Goal: Transaction & Acquisition: Purchase product/service

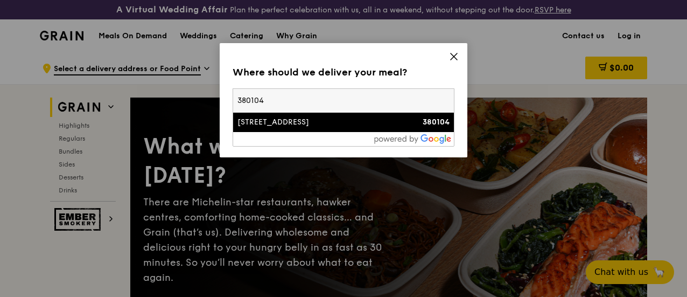
type input "380104"
click at [280, 122] on div "[STREET_ADDRESS]" at bounding box center [316, 122] width 159 height 11
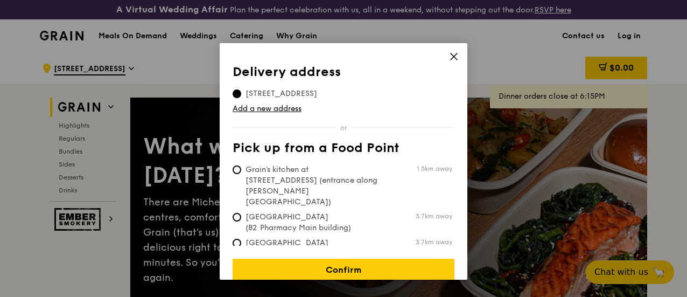
click at [349, 179] on span "Grain's kitchen at [STREET_ADDRESS] (entrance along [PERSON_NAME][GEOGRAPHIC_DA…" at bounding box center [313, 185] width 160 height 43
click at [241, 174] on input "Grain's kitchen at [STREET_ADDRESS] (entrance along [PERSON_NAME][GEOGRAPHIC_DA…" at bounding box center [237, 169] width 9 height 9
radio input "true"
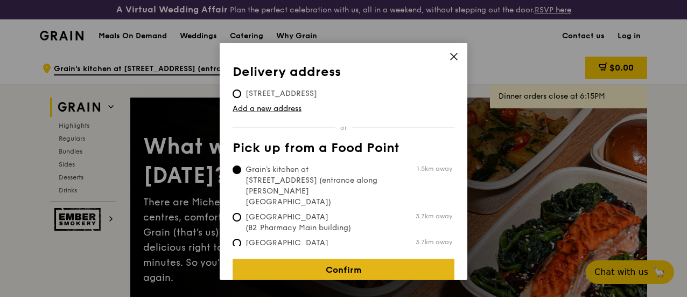
click at [346, 264] on link "Confirm" at bounding box center [344, 269] width 222 height 23
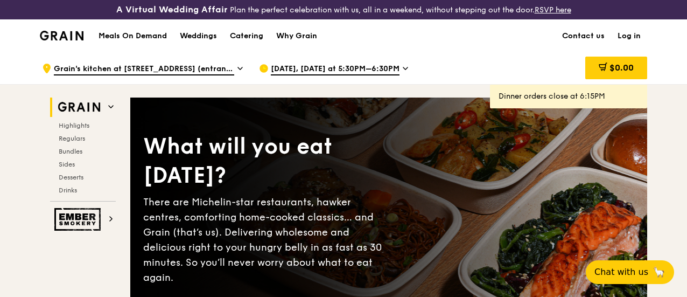
click at [398, 79] on div "[DATE], [DATE] at 5:30PM–6:30PM" at bounding box center [359, 68] width 200 height 32
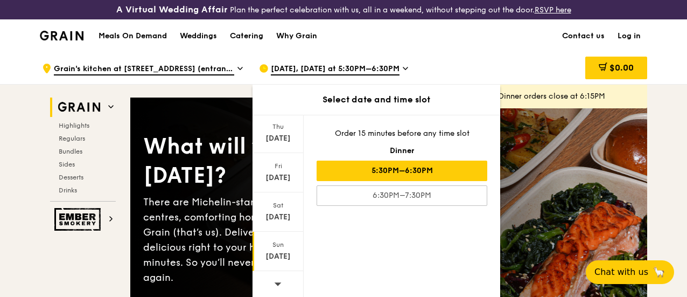
scroll to position [269, 0]
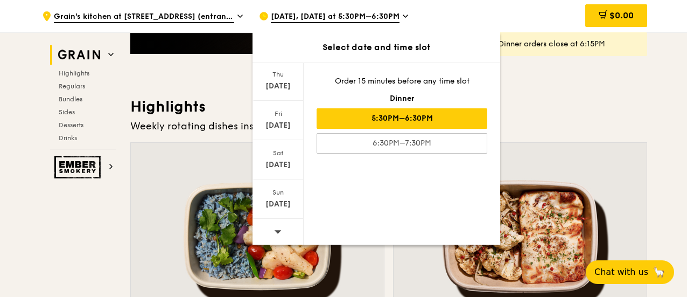
click at [283, 233] on div at bounding box center [278, 232] width 51 height 27
click at [277, 164] on div "Oct 4" at bounding box center [278, 164] width 48 height 11
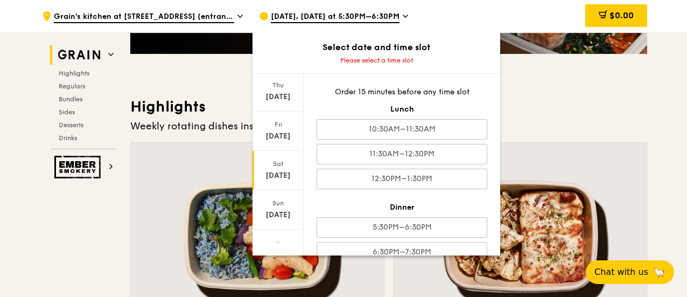
scroll to position [18, 0]
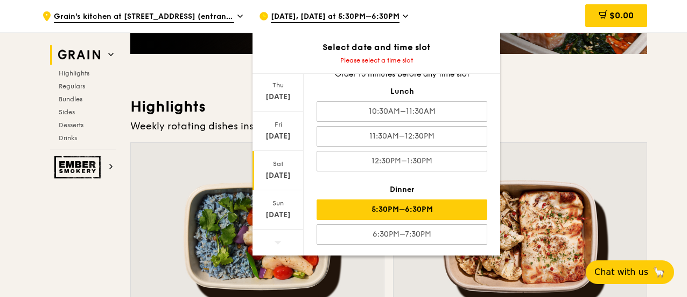
click at [439, 210] on div "5:30PM–6:30PM" at bounding box center [402, 209] width 171 height 20
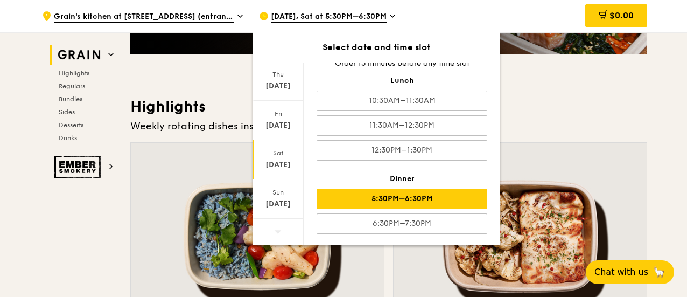
click at [389, 194] on div "5:30PM–6:30PM" at bounding box center [402, 198] width 171 height 20
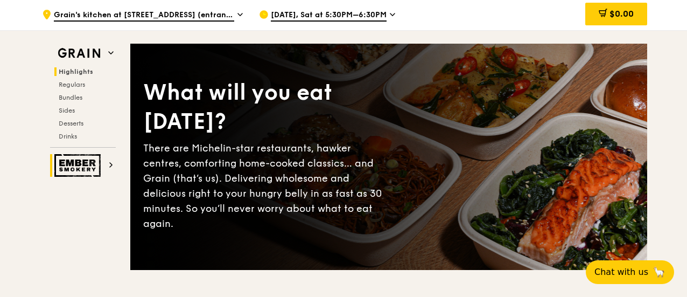
scroll to position [0, 0]
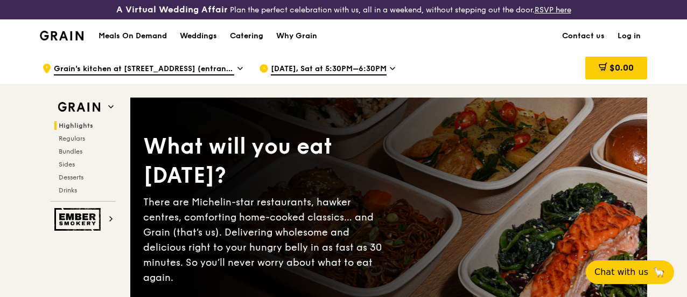
click at [262, 45] on div "Catering" at bounding box center [246, 36] width 33 height 32
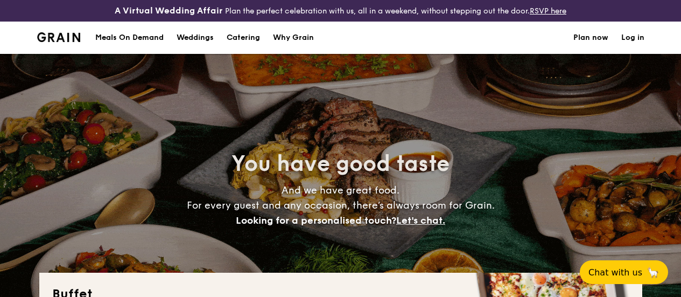
select select
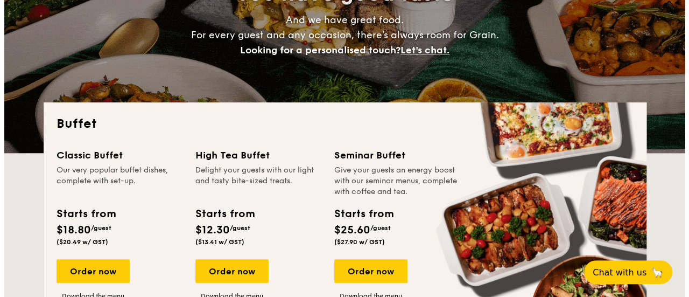
scroll to position [162, 0]
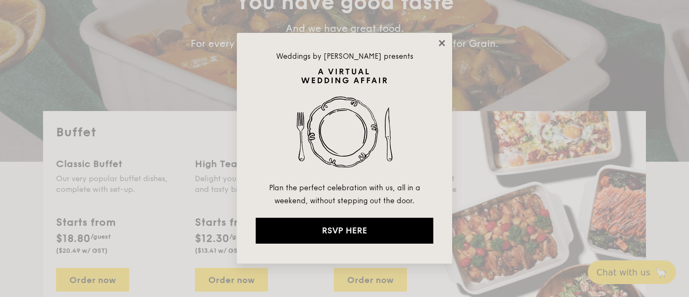
click at [437, 41] on icon at bounding box center [442, 43] width 10 height 10
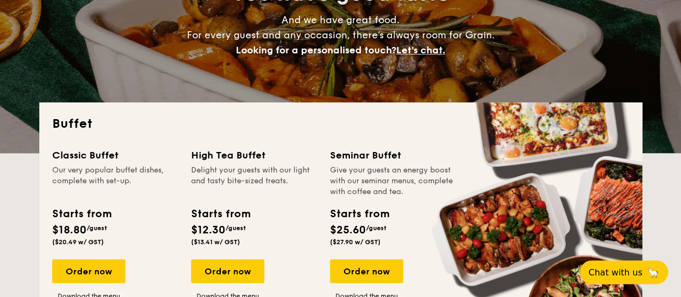
scroll to position [278, 0]
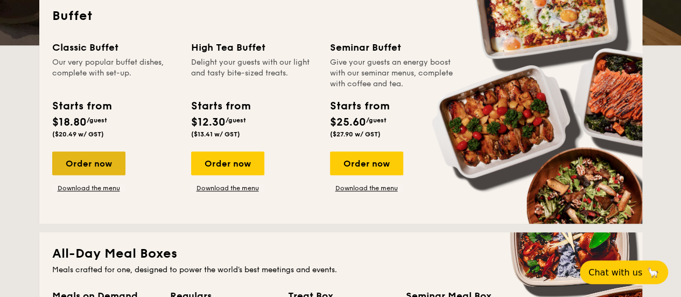
click at [115, 169] on div "Order now" at bounding box center [88, 163] width 73 height 24
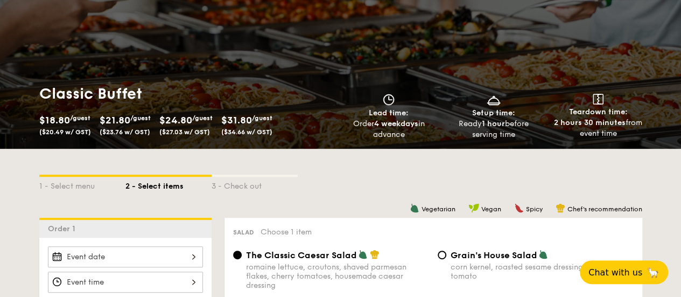
scroll to position [215, 0]
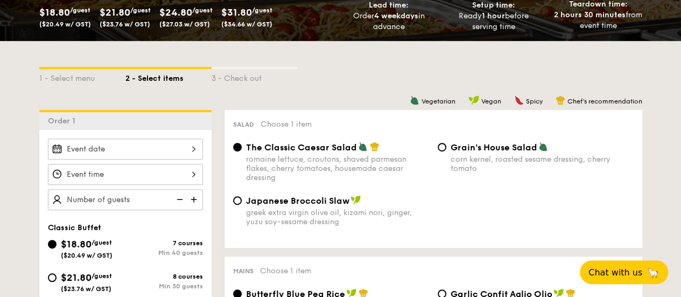
click at [190, 157] on div at bounding box center [125, 148] width 155 height 21
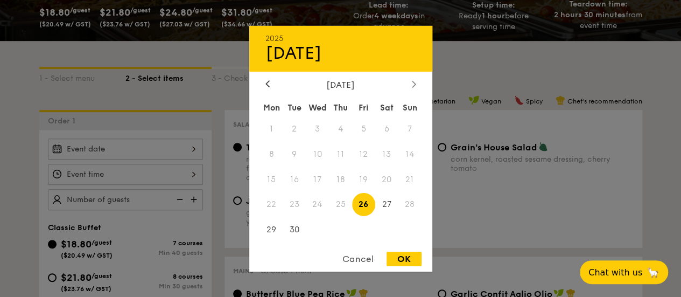
click at [412, 83] on icon at bounding box center [414, 83] width 4 height 7
click at [386, 128] on span "4" at bounding box center [386, 128] width 23 height 23
click at [418, 256] on div "OK" at bounding box center [404, 258] width 35 height 15
type input "[DATE]"
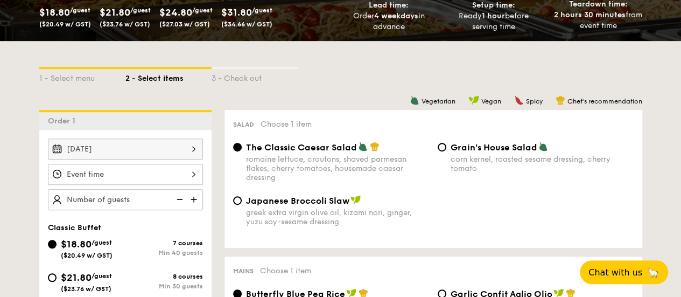
click at [190, 183] on div at bounding box center [125, 174] width 155 height 21
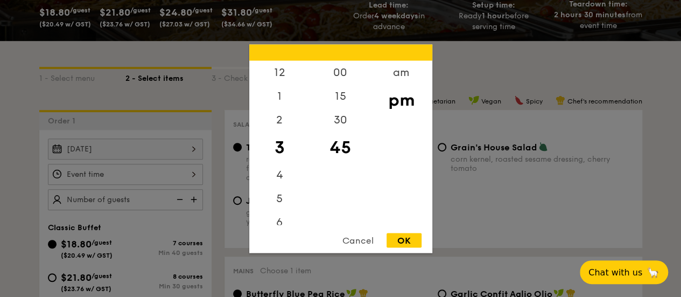
scroll to position [54, 0]
click at [283, 171] on div "6" at bounding box center [279, 171] width 61 height 31
click at [346, 72] on div "00" at bounding box center [340, 75] width 61 height 31
click at [401, 243] on div "OK" at bounding box center [404, 240] width 35 height 15
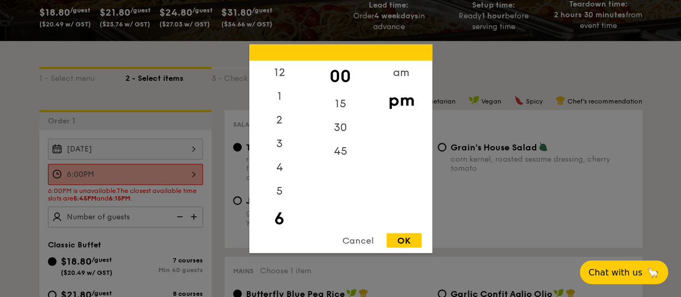
click at [192, 185] on div "6:00PM 12 1 2 3 4 5 6 7 8 9 10 11 00 15 30 45 am pm Cancel OK" at bounding box center [125, 174] width 155 height 21
click at [340, 101] on div "15" at bounding box center [340, 107] width 61 height 31
click at [400, 242] on div "OK" at bounding box center [404, 240] width 35 height 15
type input "6:15PM"
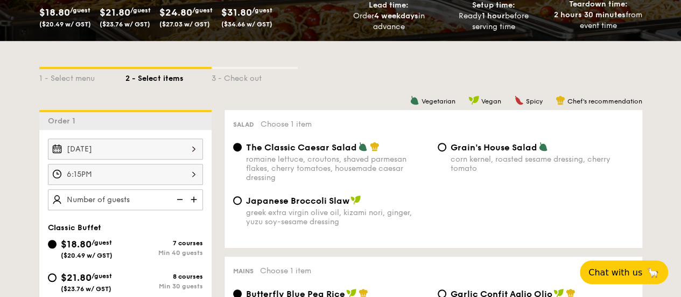
click at [197, 206] on img at bounding box center [195, 199] width 16 height 20
type input "40 guests"
click at [179, 207] on img at bounding box center [179, 199] width 16 height 20
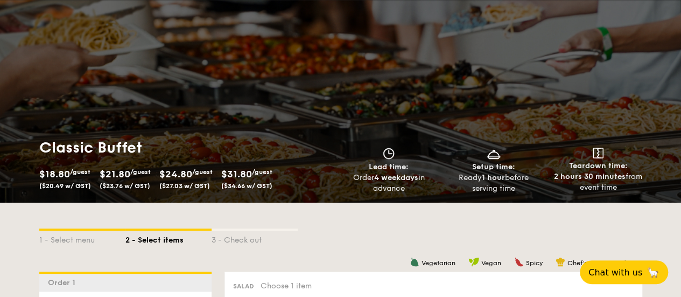
scroll to position [0, 0]
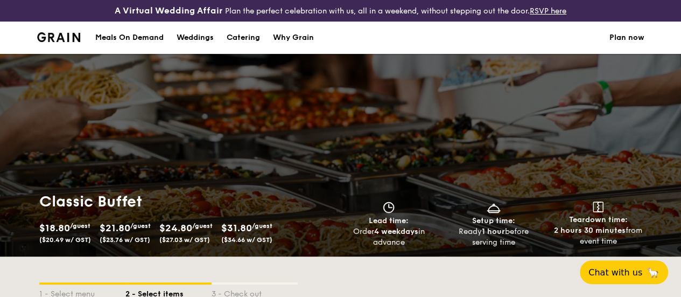
click at [242, 44] on div "Catering" at bounding box center [243, 38] width 33 height 32
select select
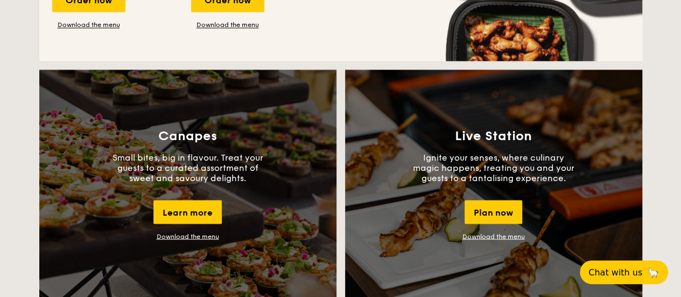
scroll to position [700, 0]
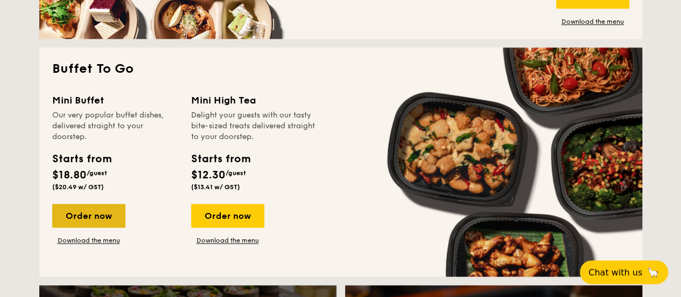
click at [109, 223] on div "Order now" at bounding box center [88, 216] width 73 height 24
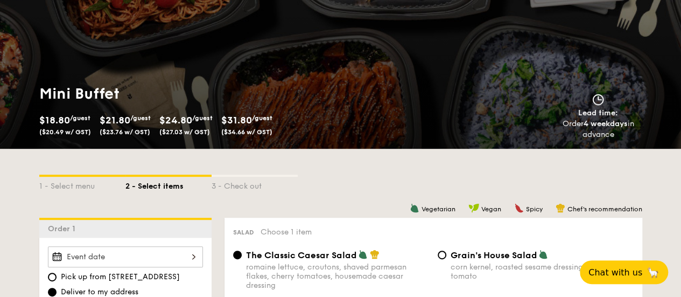
scroll to position [215, 0]
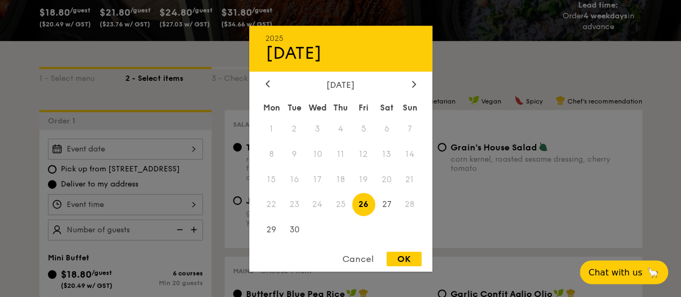
click at [190, 156] on div "2025 Sep [DATE] Tue Wed Thu Fri Sat Sun 1 2 3 4 5 6 7 8 9 10 11 12 13 14 15 16 …" at bounding box center [125, 148] width 155 height 21
click at [172, 175] on div at bounding box center [340, 148] width 681 height 297
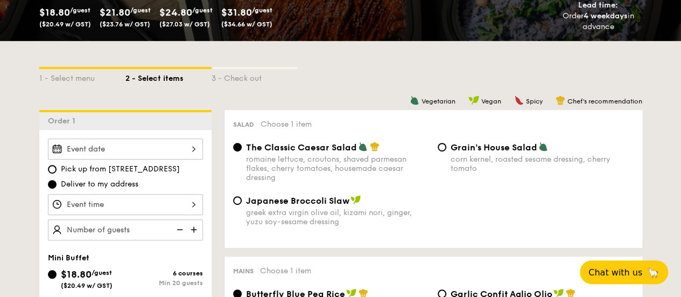
click at [125, 174] on span "Pick up from [STREET_ADDRESS]" at bounding box center [120, 169] width 119 height 11
click at [57, 173] on input "Pick up from [STREET_ADDRESS]" at bounding box center [52, 169] width 9 height 9
radio input "true"
click at [172, 159] on div at bounding box center [125, 148] width 155 height 21
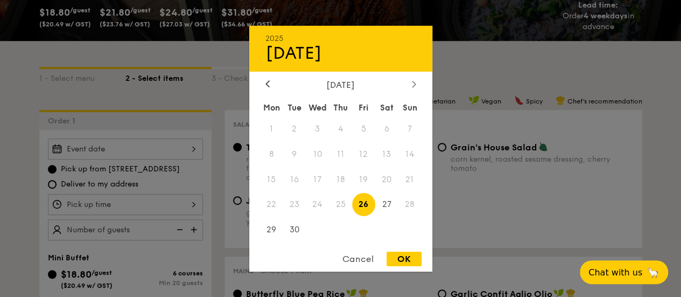
click at [412, 83] on icon at bounding box center [414, 83] width 4 height 7
click at [385, 127] on span "4" at bounding box center [386, 128] width 23 height 23
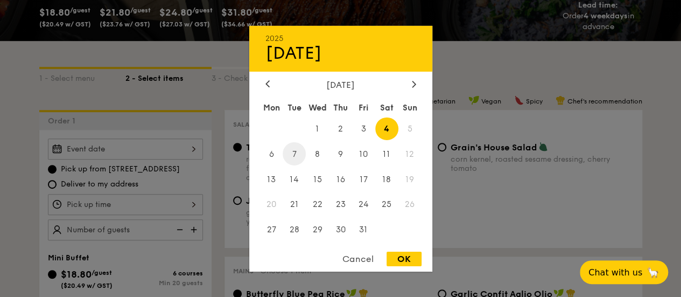
drag, startPoint x: 398, startPoint y: 261, endPoint x: 292, endPoint y: 152, distance: 152.7
click at [397, 260] on div "OK" at bounding box center [404, 258] width 35 height 15
type input "[DATE]"
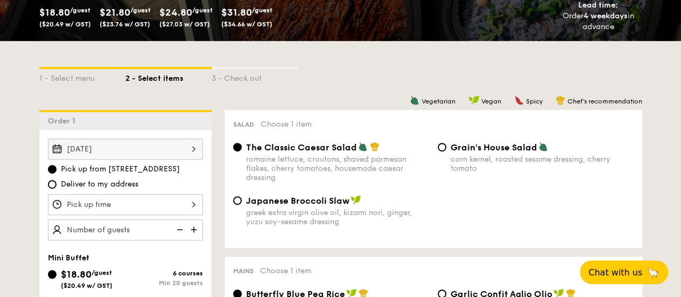
click at [188, 212] on div at bounding box center [125, 204] width 155 height 21
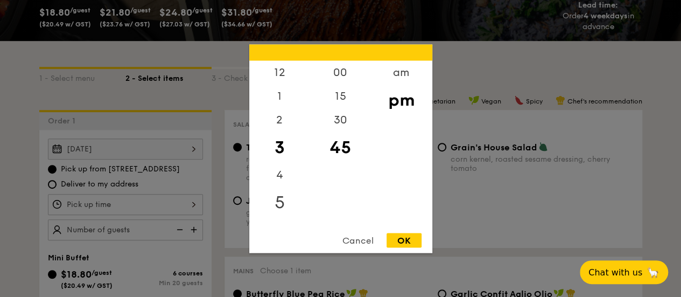
scroll to position [54, 0]
click at [281, 166] on div "6" at bounding box center [279, 171] width 61 height 31
click at [348, 74] on div "00" at bounding box center [340, 75] width 61 height 31
click at [413, 239] on div "OK" at bounding box center [404, 240] width 35 height 15
type input "6:00PM"
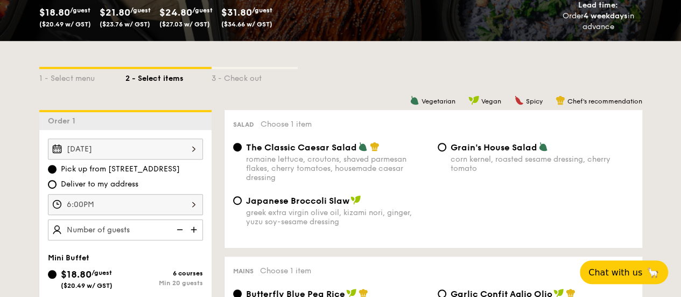
click at [196, 236] on img at bounding box center [195, 229] width 16 height 20
type input "20 guests"
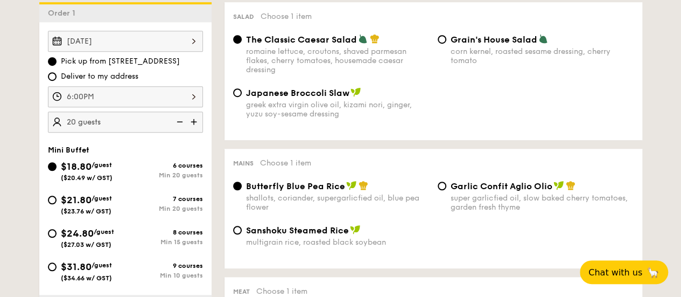
scroll to position [431, 0]
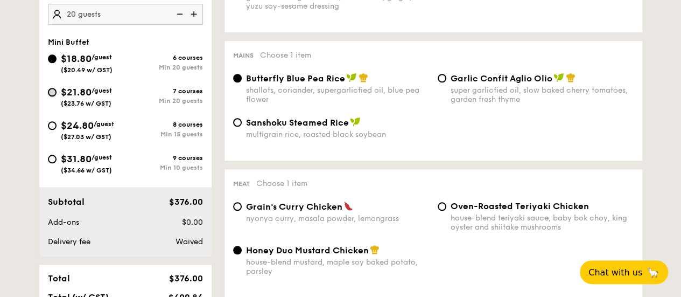
click at [52, 96] on input "$21.80 /guest ($23.76 w/ GST) 7 courses Min 20 guests" at bounding box center [52, 92] width 9 height 9
radio input "true"
radio input "false"
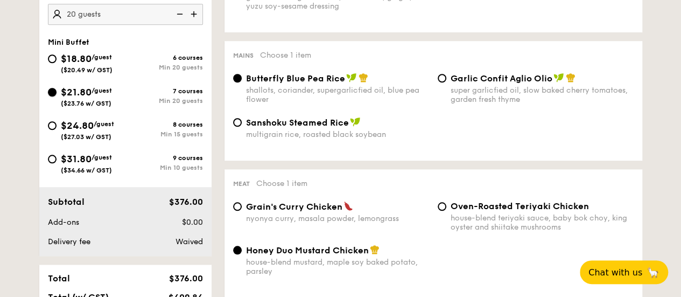
radio input "true"
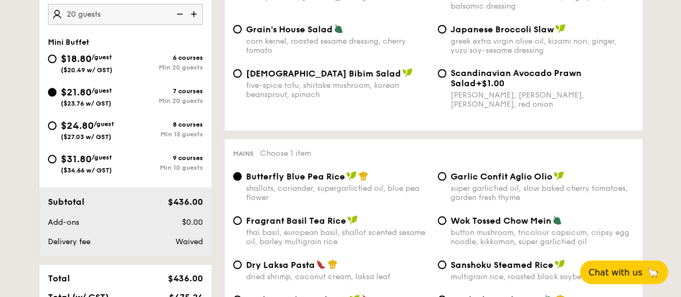
click at [181, 24] on img at bounding box center [179, 14] width 16 height 20
click at [181, 23] on img at bounding box center [179, 14] width 16 height 20
click at [180, 21] on img at bounding box center [179, 14] width 16 height 20
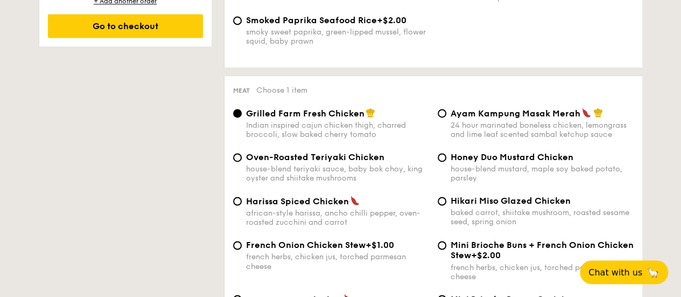
scroll to position [808, 0]
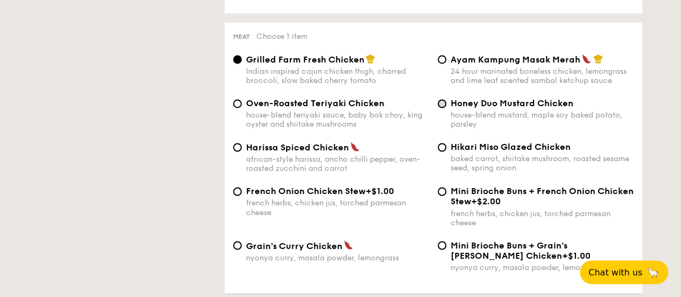
click at [443, 108] on input "Honey Duo Mustard Chicken house-blend mustard, maple soy baked potato, parsley" at bounding box center [442, 103] width 9 height 9
radio input "true"
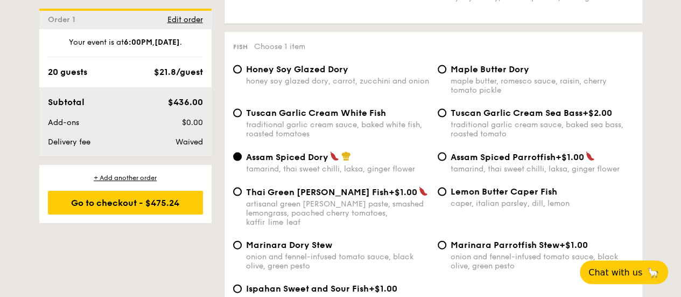
scroll to position [1131, 0]
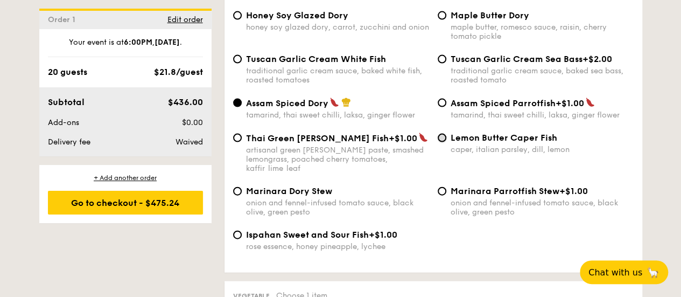
click at [445, 142] on input "Lemon Butter Caper Fish caper, italian parsley, dill, lemon" at bounding box center [442, 138] width 9 height 9
radio input "true"
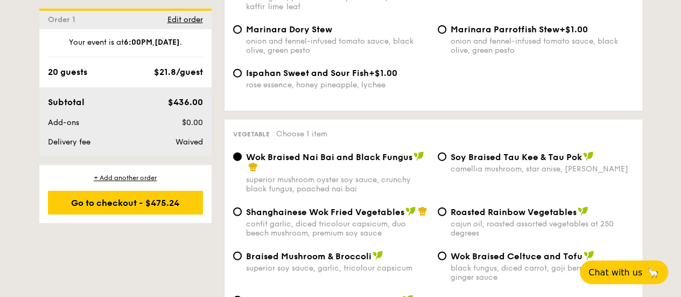
scroll to position [1346, 0]
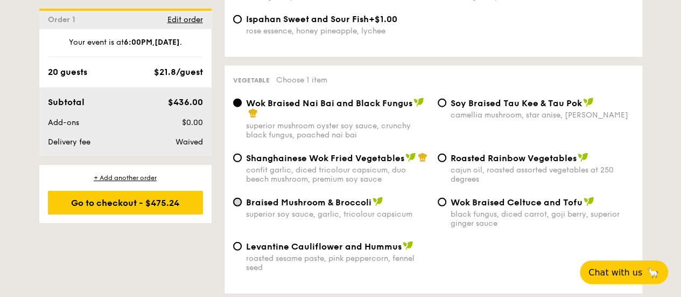
click at [238, 206] on input "Braised Mushroom & Broccoli superior soy sauce, garlic, tricolour capsicum" at bounding box center [237, 202] width 9 height 9
radio input "true"
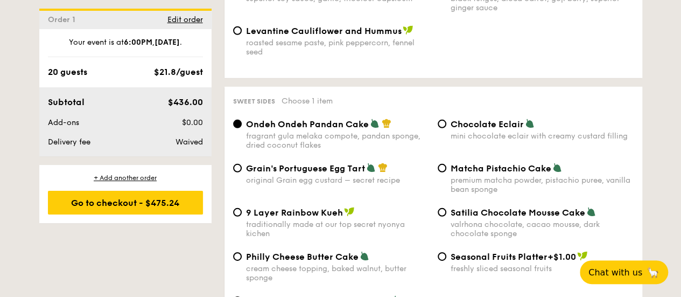
scroll to position [1615, 0]
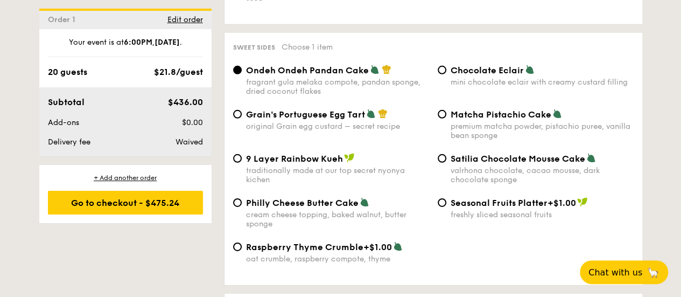
click at [250, 208] on span "Philly Cheese Butter Cake" at bounding box center [302, 203] width 113 height 10
click at [242, 207] on input "Philly Cheese Butter Cake cream cheese topping, baked walnut, butter sponge" at bounding box center [237, 202] width 9 height 9
radio input "true"
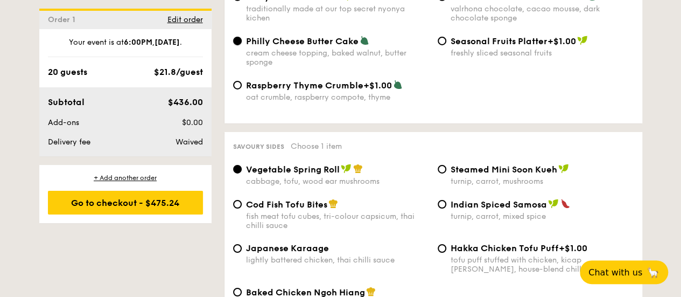
scroll to position [1831, 0]
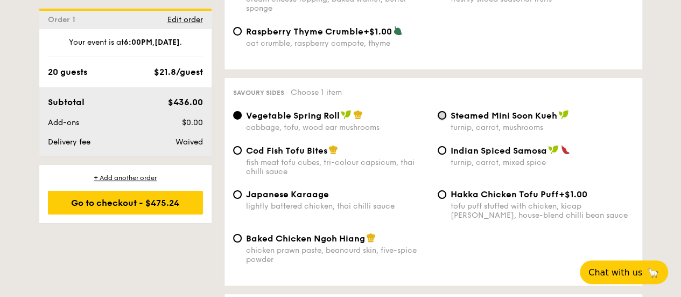
click at [438, 120] on input "Steamed Mini Soon Kueh turnip, carrot, mushrooms" at bounding box center [442, 115] width 9 height 9
radio input "true"
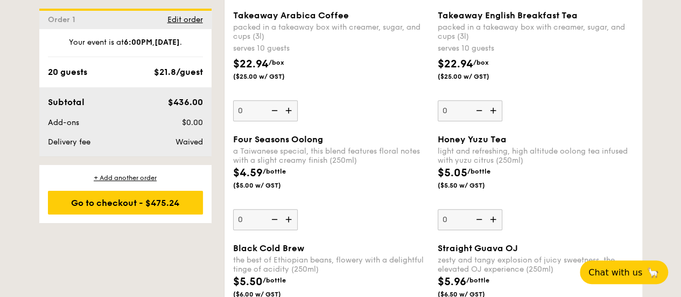
scroll to position [2584, 0]
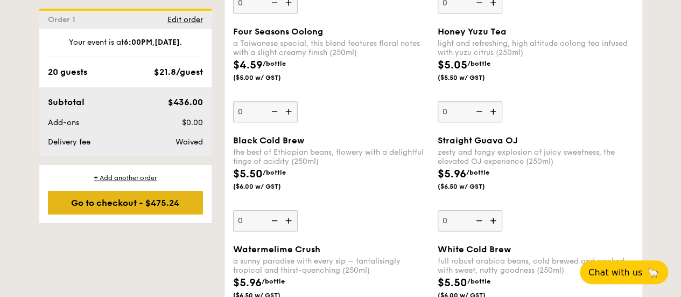
click at [189, 204] on div "Go to checkout - $475.24" at bounding box center [125, 203] width 155 height 24
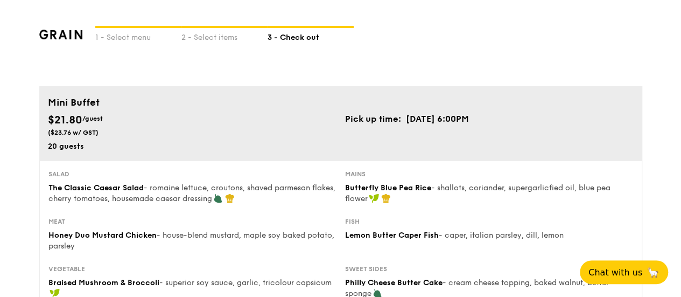
type input "[STREET_ADDRESS]"
type input "369972"
type input "05"
type input "01"
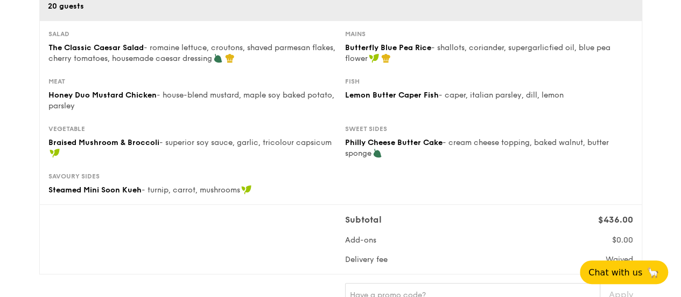
scroll to position [377, 0]
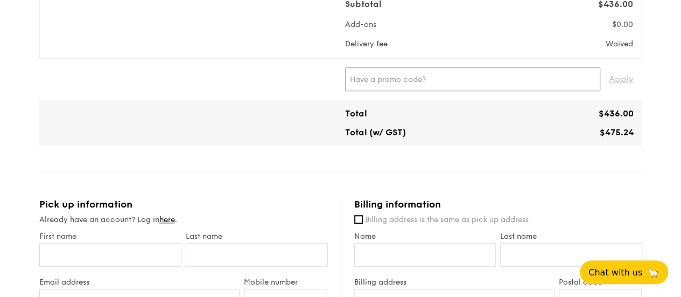
click at [451, 82] on input "text" at bounding box center [472, 79] width 255 height 24
paste input "WELCOMEFEAST"
type input "WELCOMEFEAST"
click at [616, 90] on span "Apply" at bounding box center [621, 79] width 25 height 24
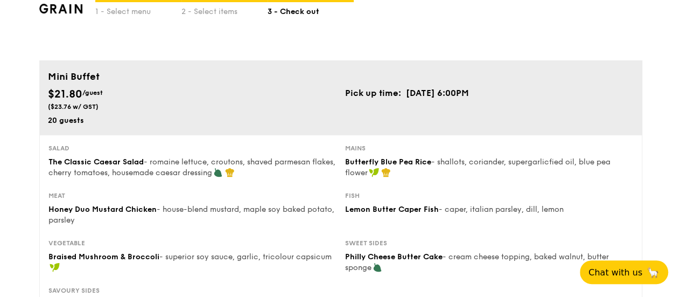
scroll to position [155, 0]
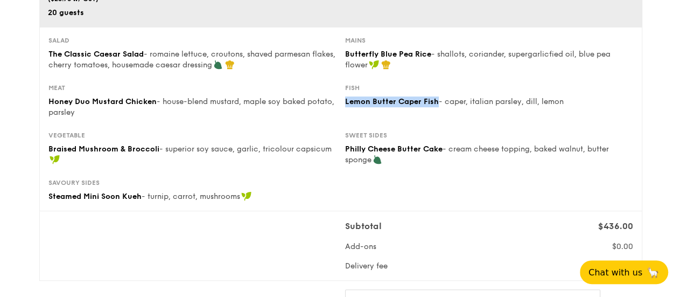
drag, startPoint x: 436, startPoint y: 110, endPoint x: 344, endPoint y: 113, distance: 92.1
click at [344, 107] on div "Fish Lemon Butter Caper Fish - caper, italian parsley, dill, lemon" at bounding box center [489, 95] width 297 height 24
copy span "Lemon Butter Caper Fish"
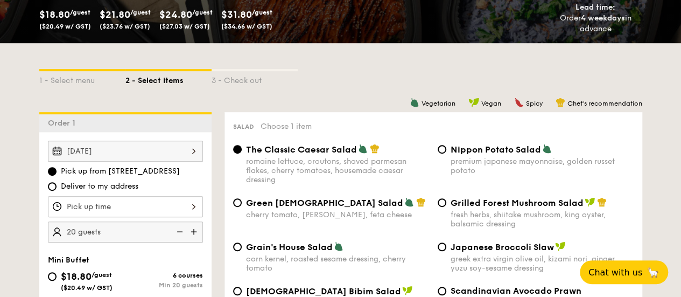
scroll to position [267, 0]
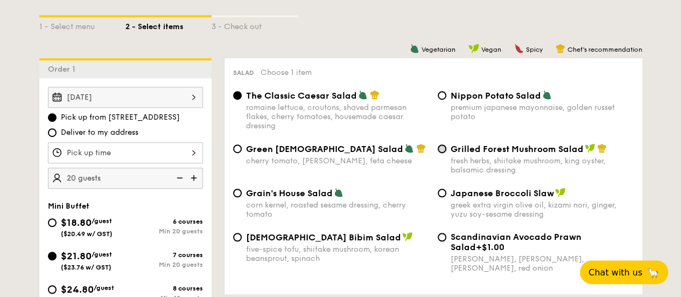
click at [445, 153] on input "Grilled Forest Mushroom Salad fresh herbs, shiitake mushroom, king oyster, bals…" at bounding box center [442, 148] width 9 height 9
radio input "true"
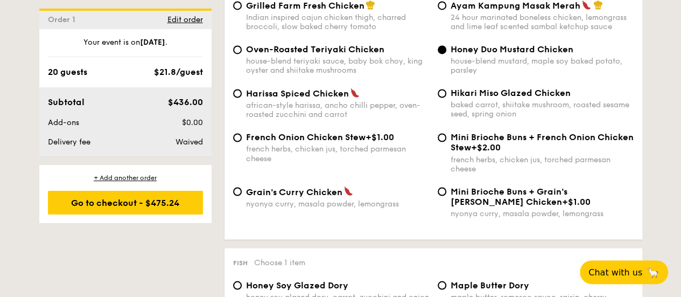
scroll to position [1131, 0]
